Goal: Find specific page/section: Find specific page/section

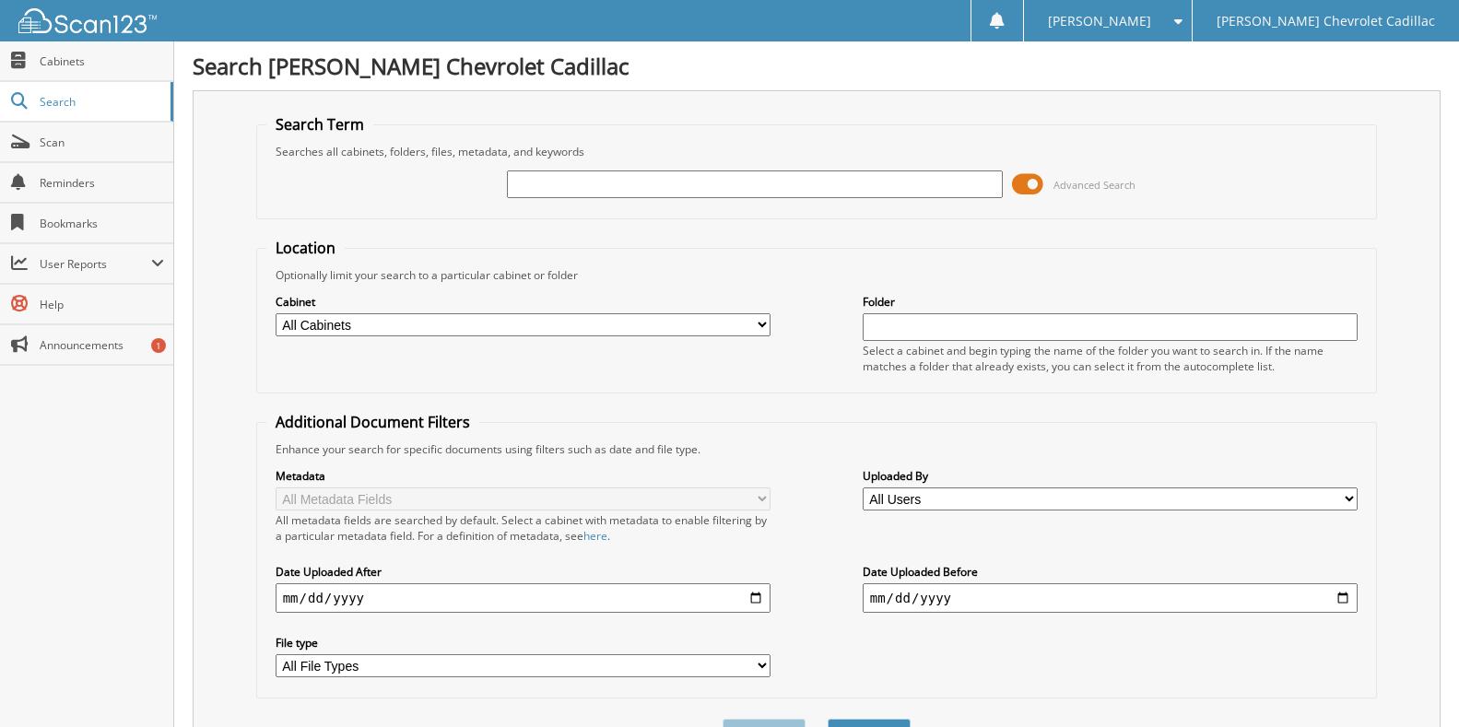
click at [593, 330] on select "All Cabinets ACCOUNTS PAYABLE BANK STATEMENTS CAR DEAL CASH RECEIPTS CASHIER DA…" at bounding box center [524, 324] width 496 height 23
select select "41765"
click at [276, 313] on select "All Cabinets ACCOUNTS PAYABLE BANK STATEMENTS CAR DEAL CASH RECEIPTS CASHIER DA…" at bounding box center [524, 324] width 496 height 23
click at [1114, 318] on input "text" at bounding box center [1111, 327] width 496 height 28
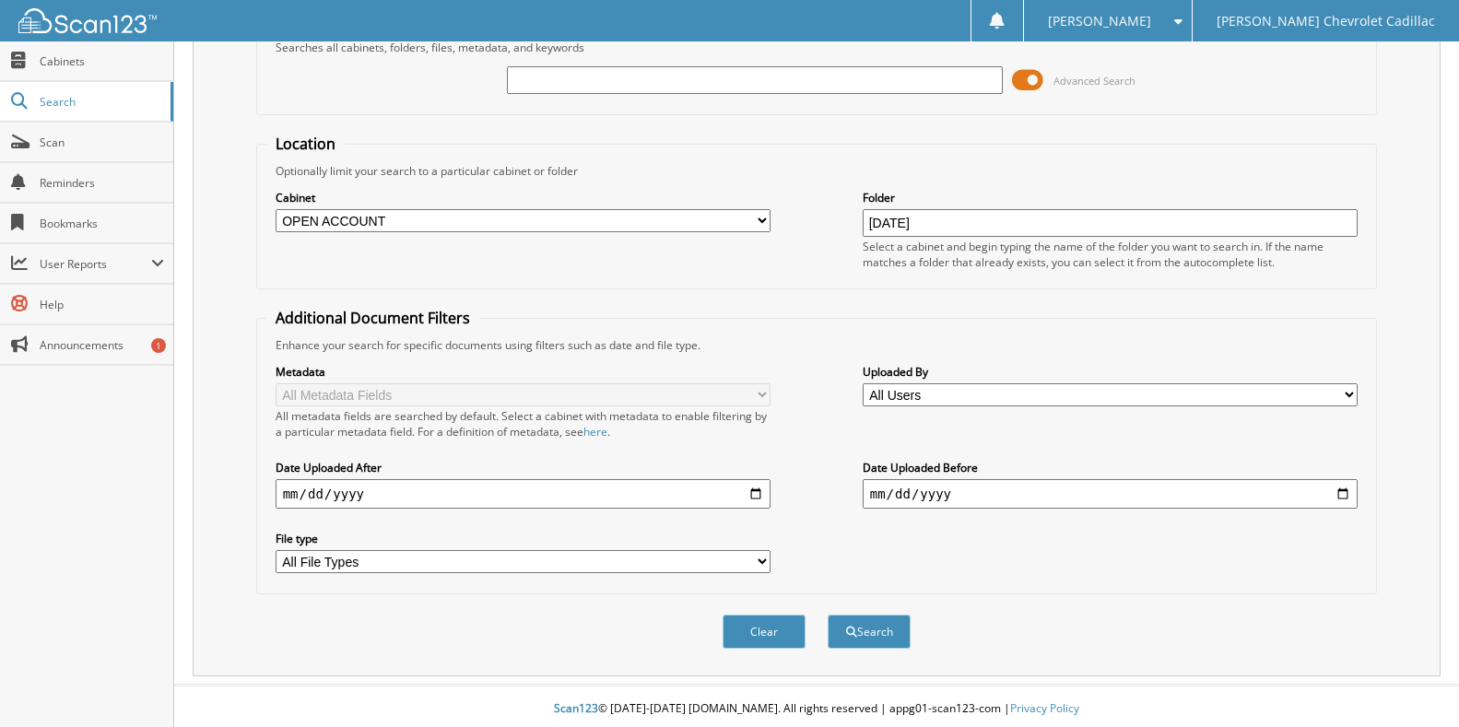
scroll to position [110, 0]
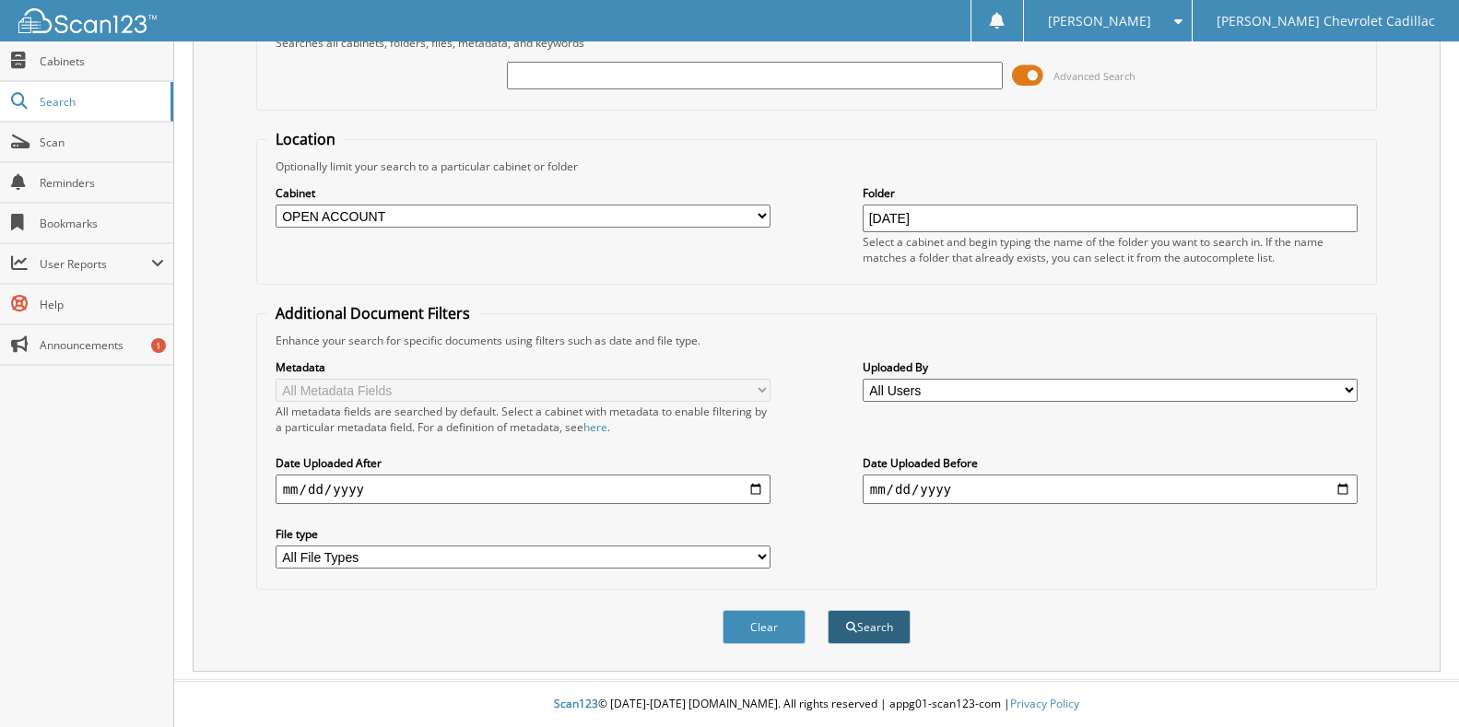
type input "[DATE]"
click at [880, 625] on button "Search" at bounding box center [868, 627] width 83 height 34
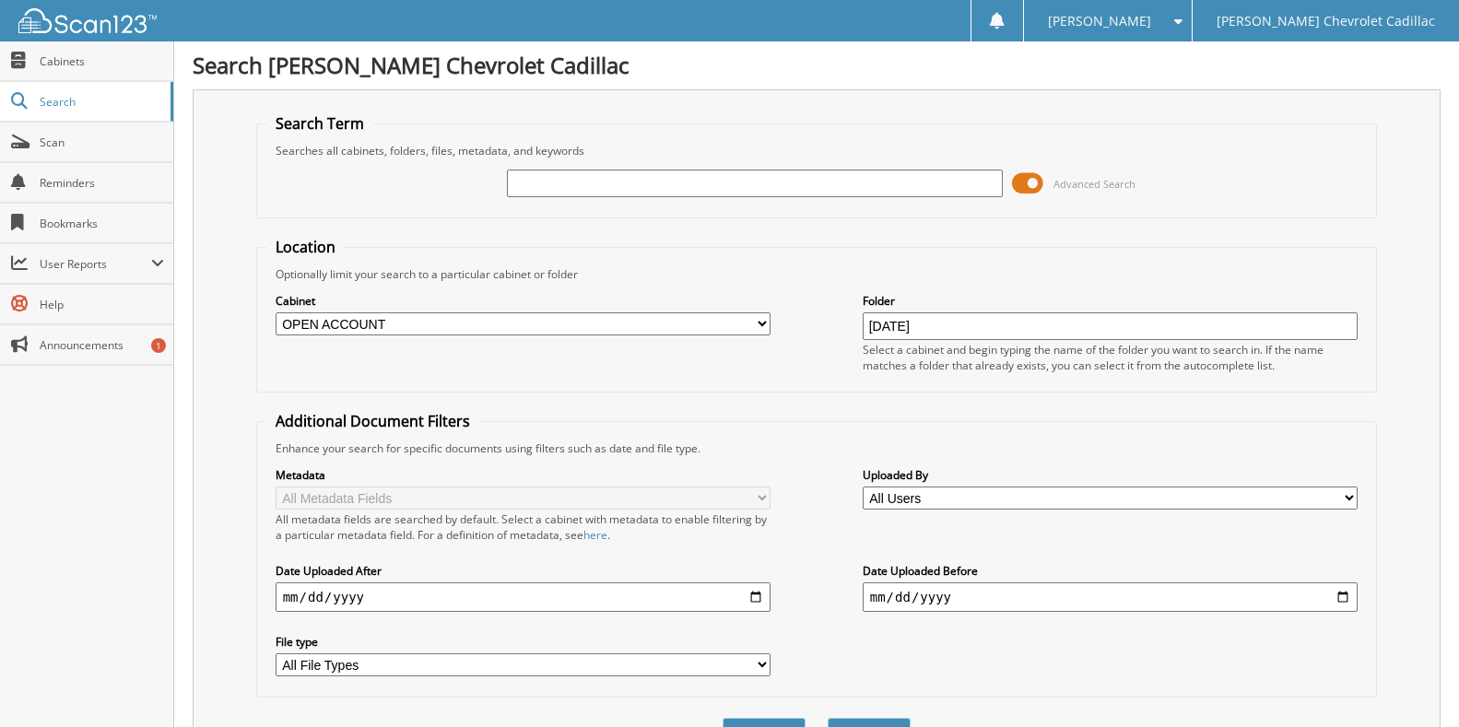
scroll to position [0, 0]
click at [553, 174] on input "text" at bounding box center [755, 184] width 496 height 28
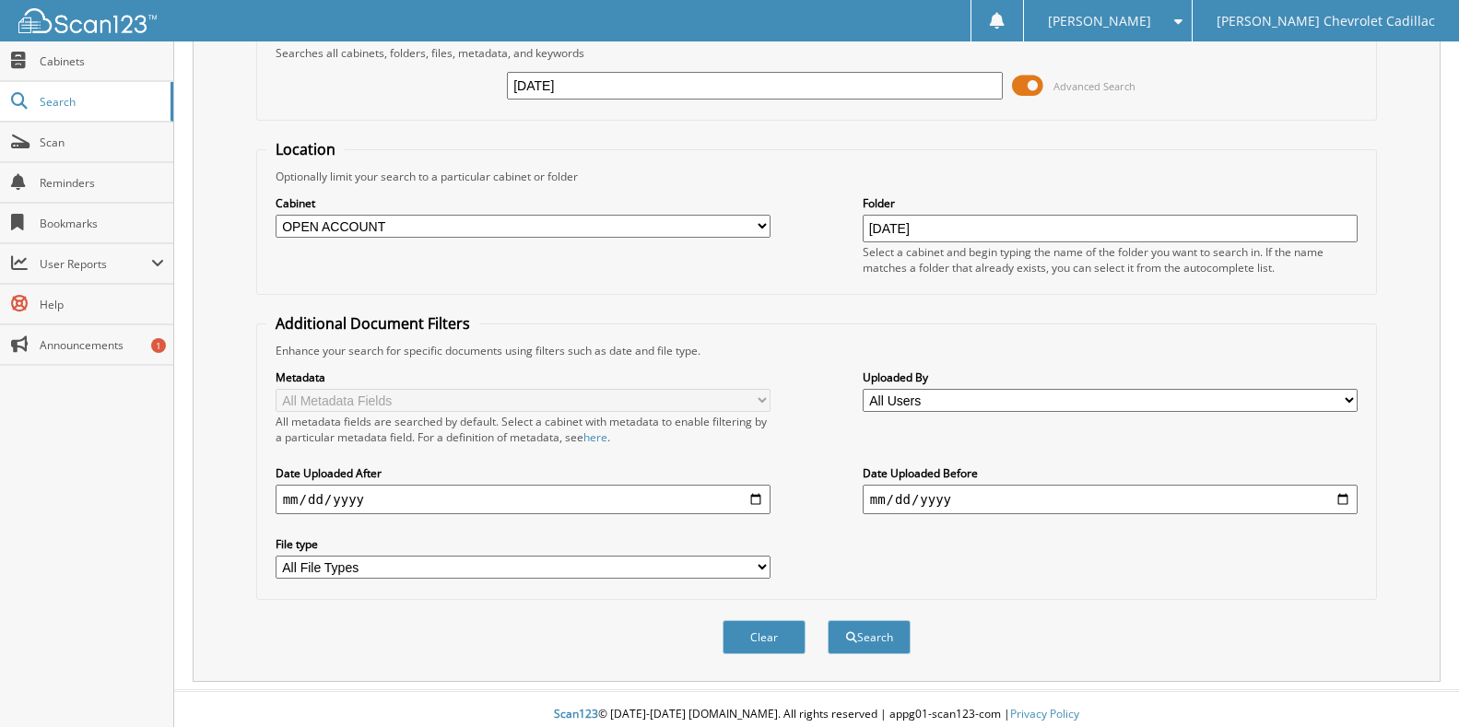
scroll to position [110, 0]
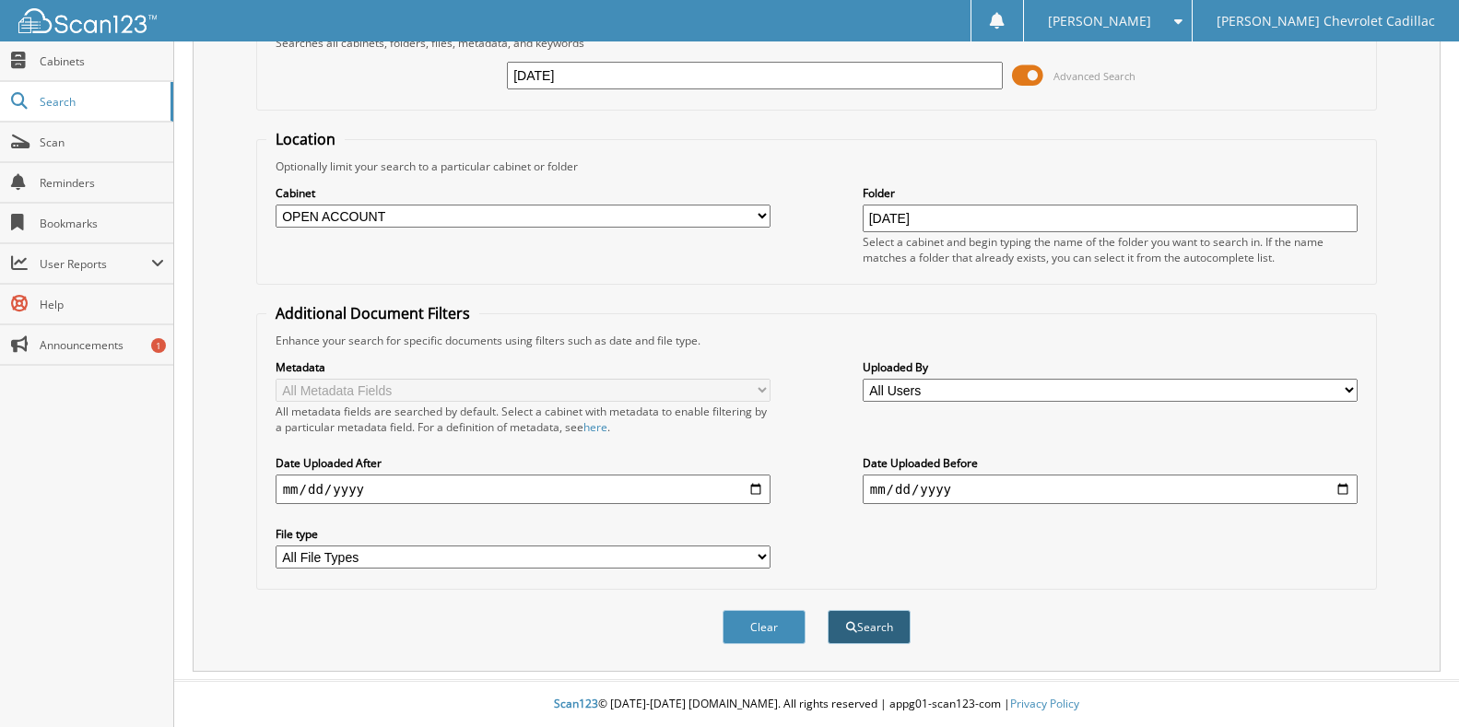
type input "[DATE]"
click at [860, 627] on button "Search" at bounding box center [868, 627] width 83 height 34
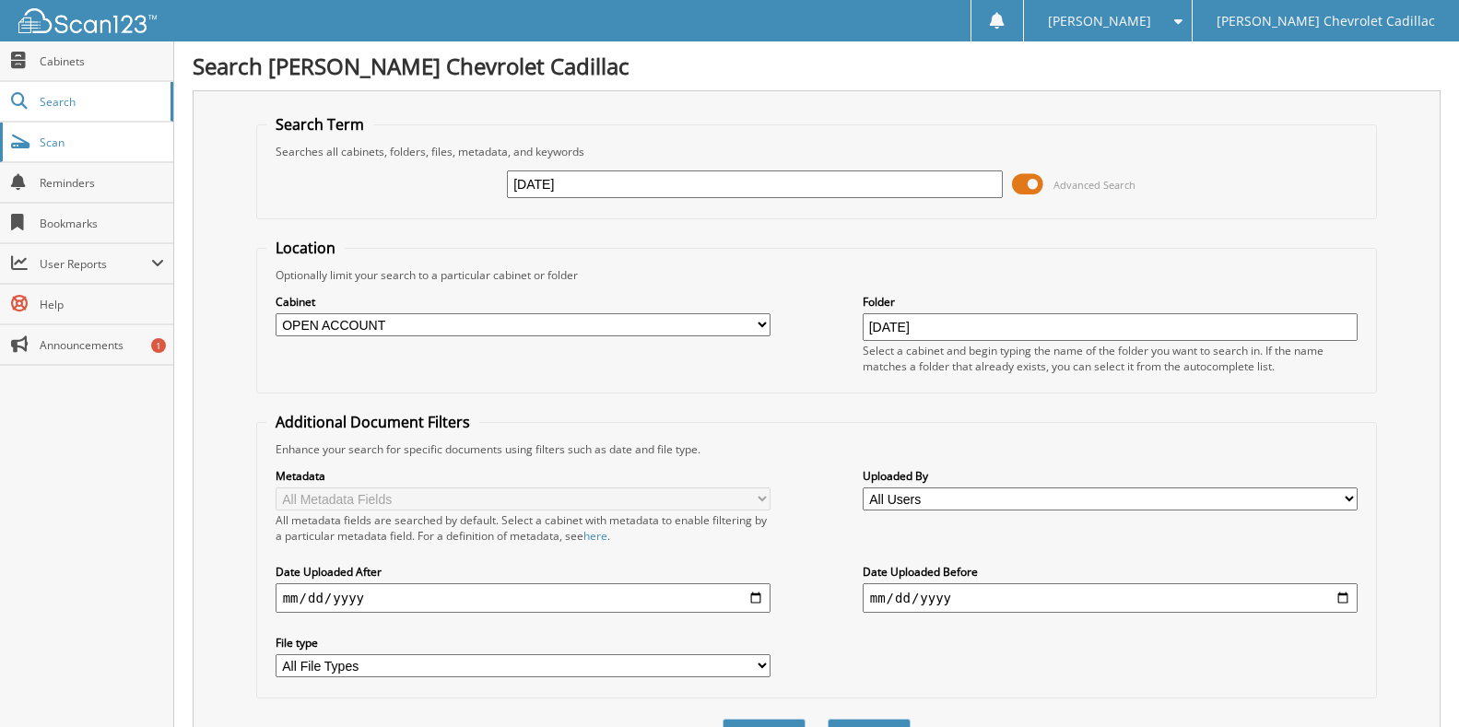
click at [72, 137] on span "Scan" at bounding box center [102, 143] width 124 height 16
